Goal: Register for event/course

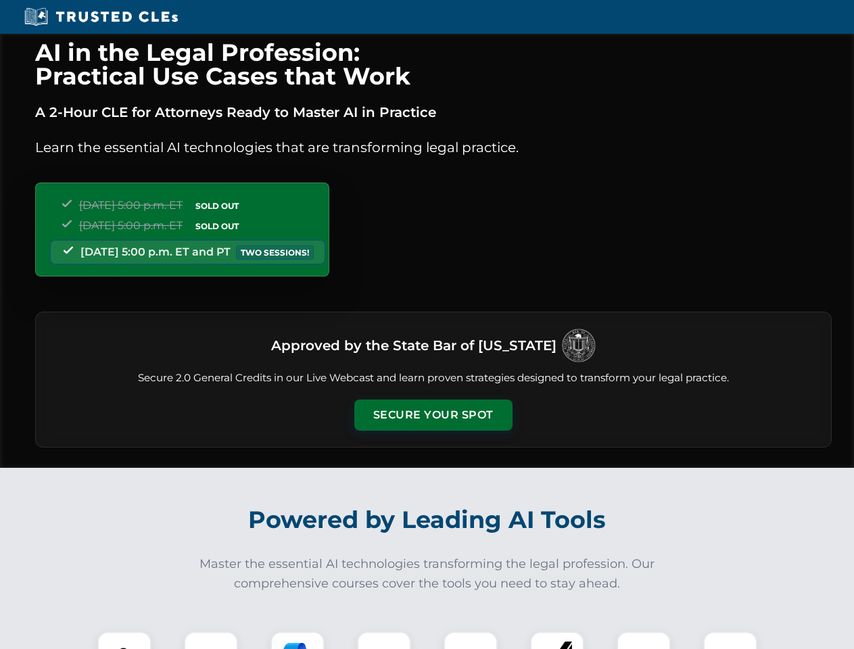
click at [433, 415] on button "Secure Your Spot" at bounding box center [433, 414] width 158 height 31
click at [124, 640] on img at bounding box center [124, 658] width 39 height 39
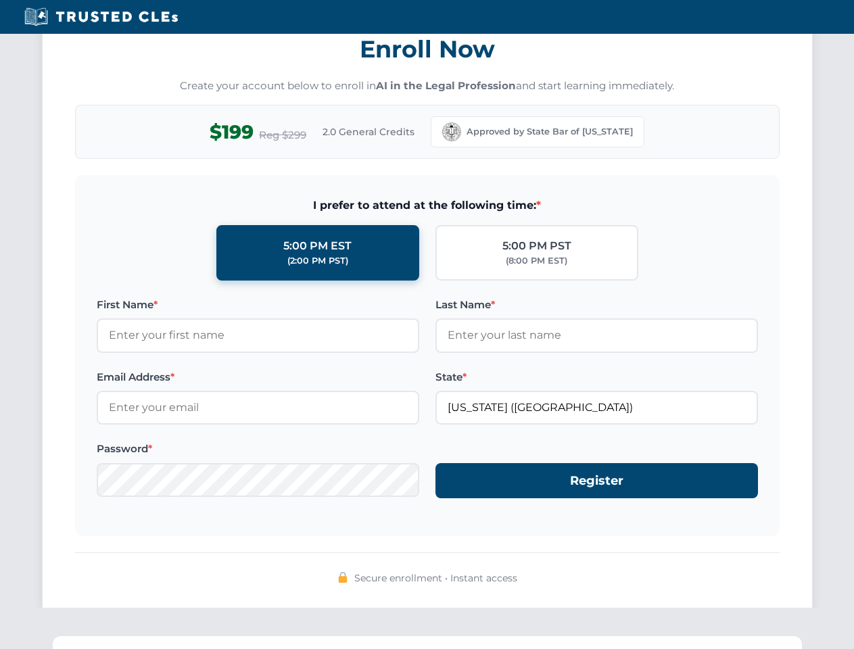
scroll to position [1327, 0]
